Goal: Task Accomplishment & Management: Manage account settings

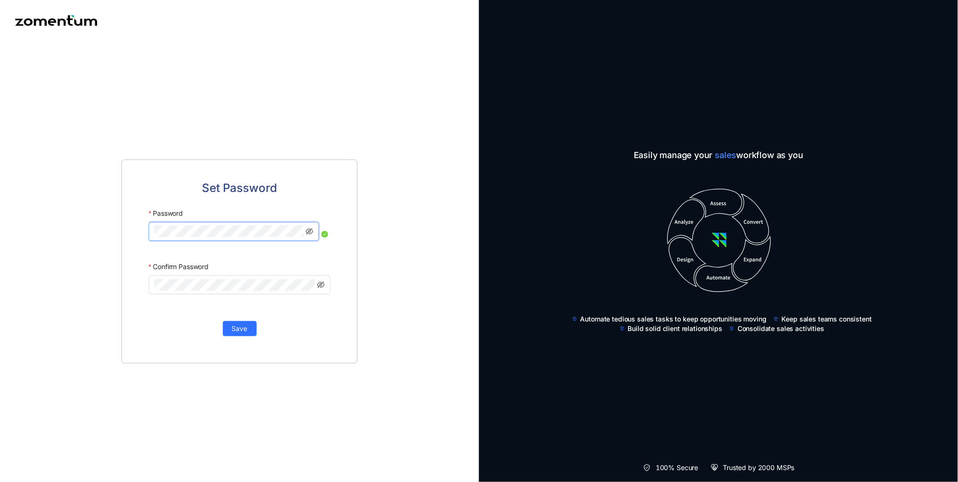
drag, startPoint x: 392, startPoint y: 180, endPoint x: 384, endPoint y: 166, distance: 15.6
click at [392, 180] on div "Set Password Password Confirm Password Save" at bounding box center [239, 261] width 479 height 441
click at [379, 326] on div "Set Password Password Confirm Password Save" at bounding box center [239, 261] width 479 height 441
click at [232, 329] on span "Save" at bounding box center [240, 328] width 16 height 10
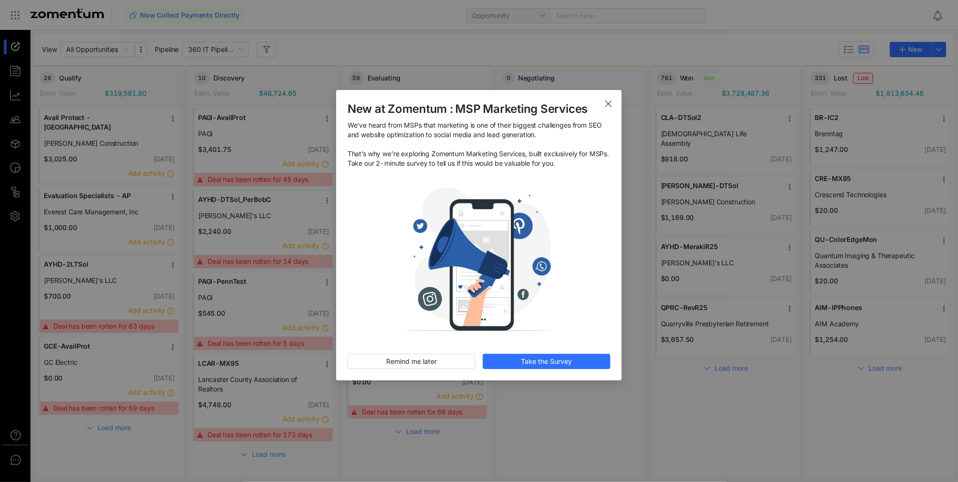
click at [608, 102] on icon "Close" at bounding box center [609, 104] width 8 height 8
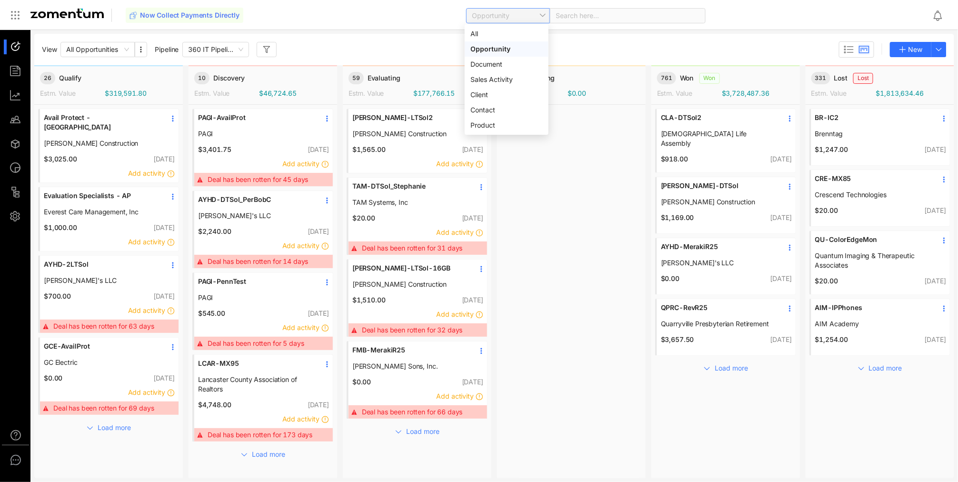
click at [539, 12] on span "Opportunity" at bounding box center [508, 16] width 72 height 14
click at [504, 64] on div "Document" at bounding box center [507, 64] width 72 height 10
click at [585, 15] on span at bounding box center [628, 16] width 144 height 14
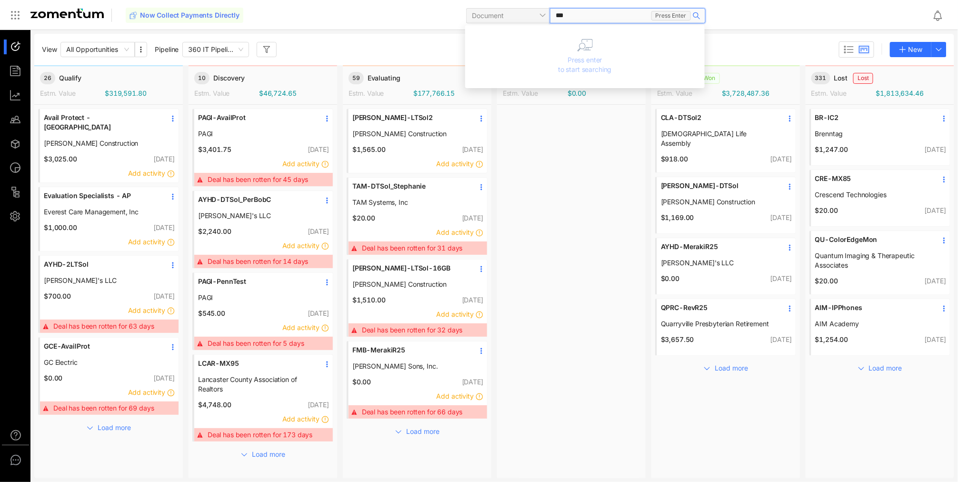
type input "****"
click at [668, 12] on div "****" at bounding box center [628, 15] width 156 height 15
click at [641, 14] on span at bounding box center [628, 16] width 144 height 14
type input "****"
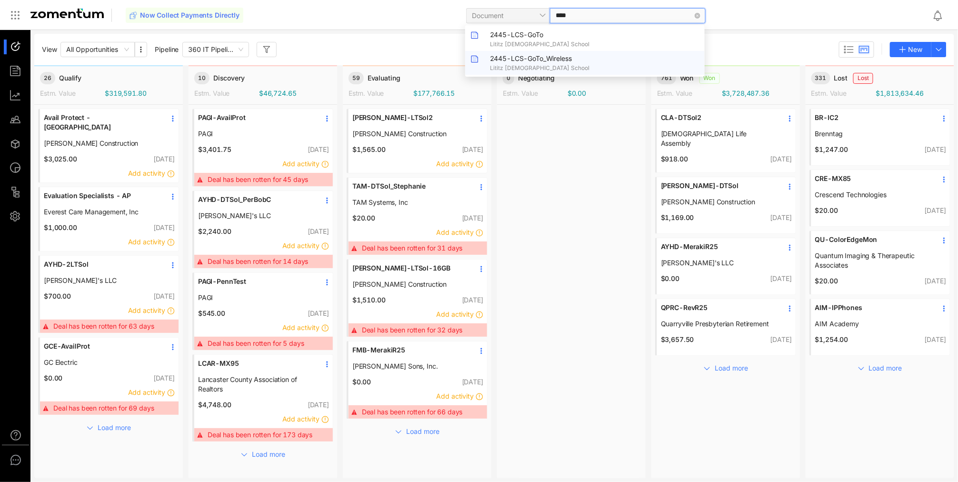
click at [529, 61] on span "2445-LCS-GoTo_Wireless" at bounding box center [531, 58] width 82 height 8
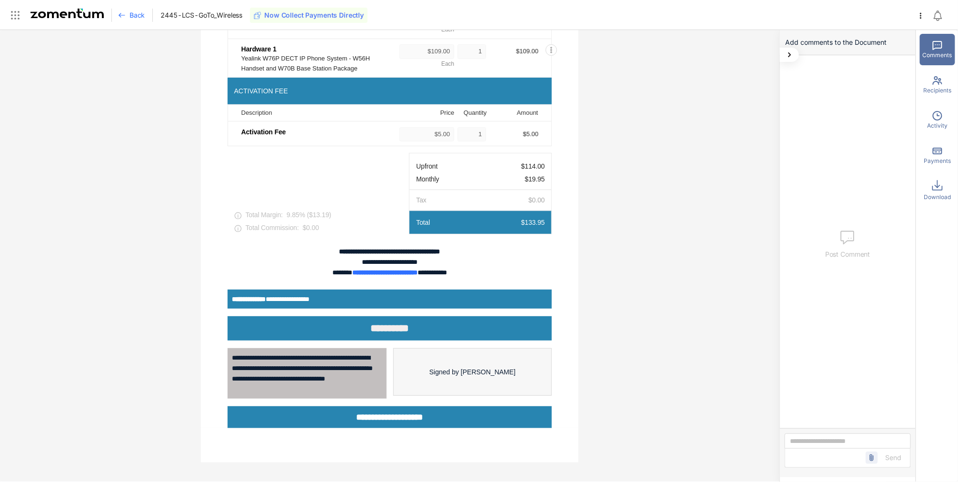
scroll to position [326, 0]
click at [919, 15] on icon at bounding box center [921, 16] width 8 height 8
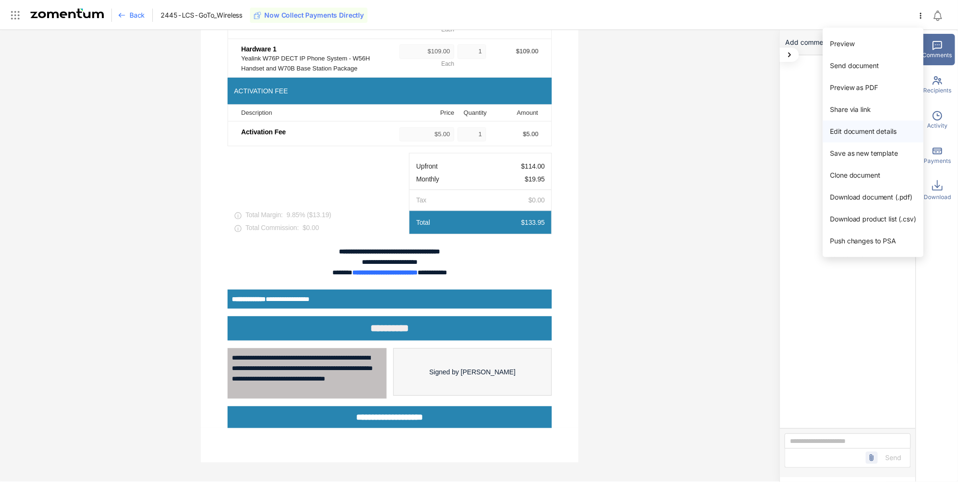
click at [861, 130] on span "Edit document details" at bounding box center [864, 131] width 66 height 8
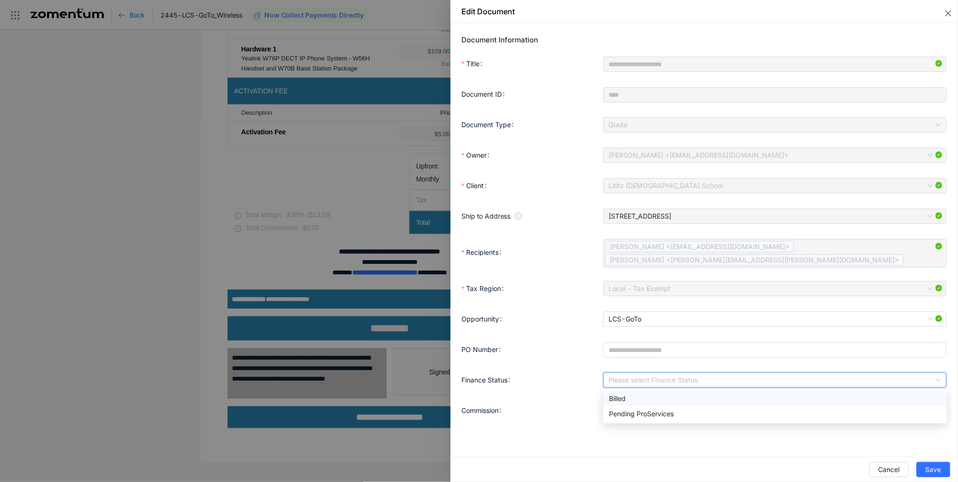
click at [704, 373] on input "Finance Status" at bounding box center [771, 380] width 325 height 14
click at [674, 393] on div "Billed" at bounding box center [775, 398] width 332 height 10
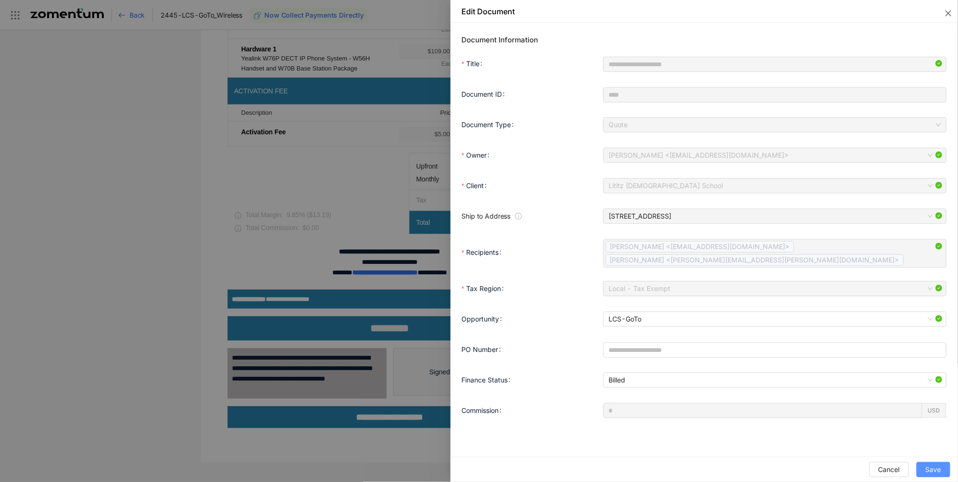
click at [939, 463] on button "Save" at bounding box center [934, 469] width 34 height 15
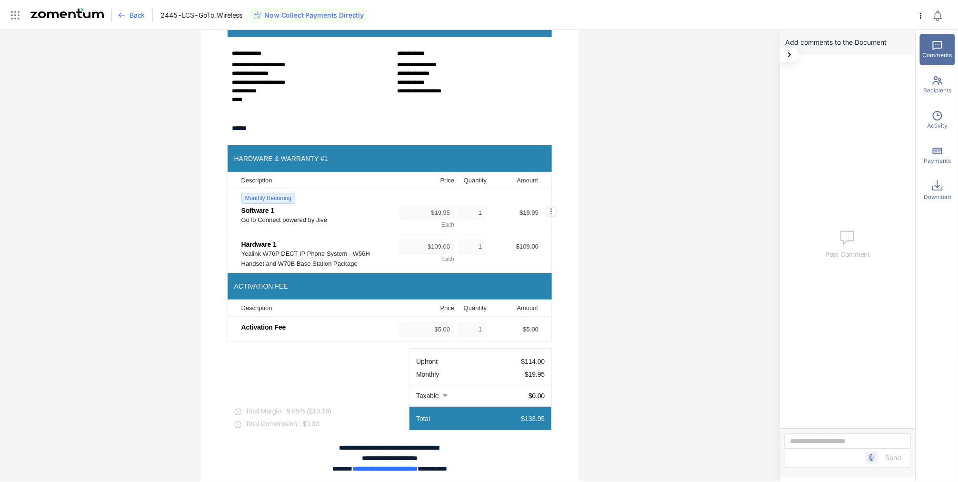
scroll to position [129, 0]
